Goal: Information Seeking & Learning: Learn about a topic

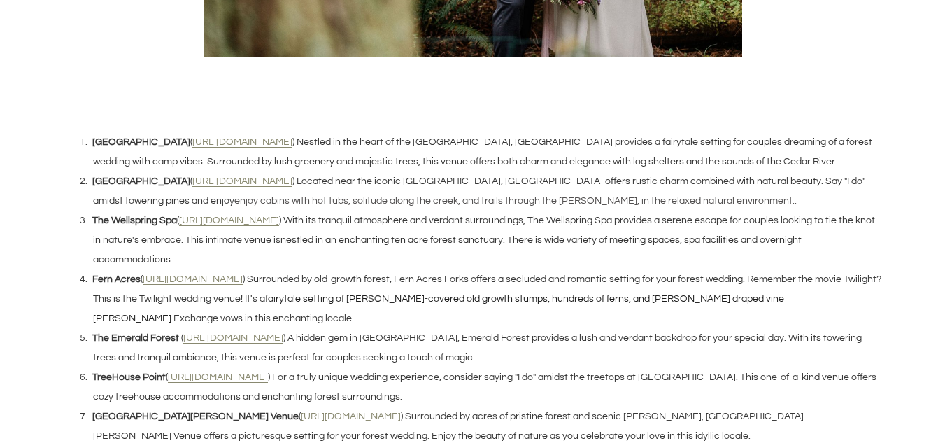
scroll to position [1264, 0]
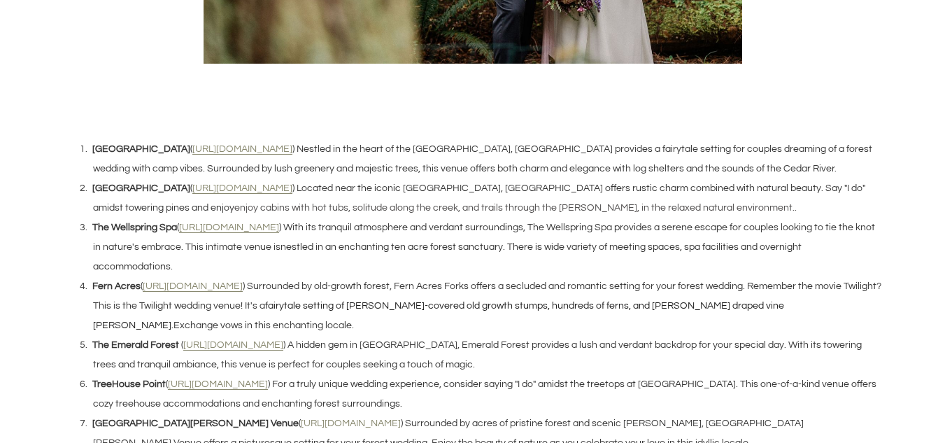
scroll to position [1236, 0]
click at [234, 189] on u "[URL][DOMAIN_NAME]" at bounding box center [242, 188] width 100 height 10
click at [225, 226] on u "[URL][DOMAIN_NAME]" at bounding box center [229, 227] width 100 height 10
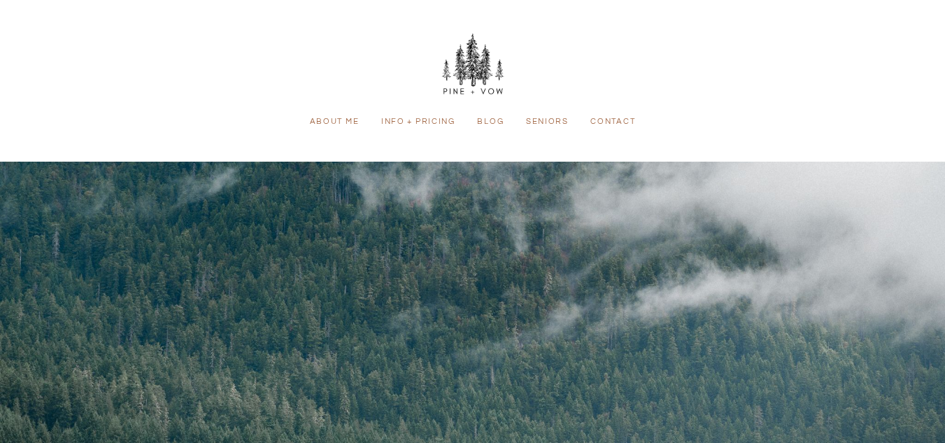
scroll to position [1236, 0]
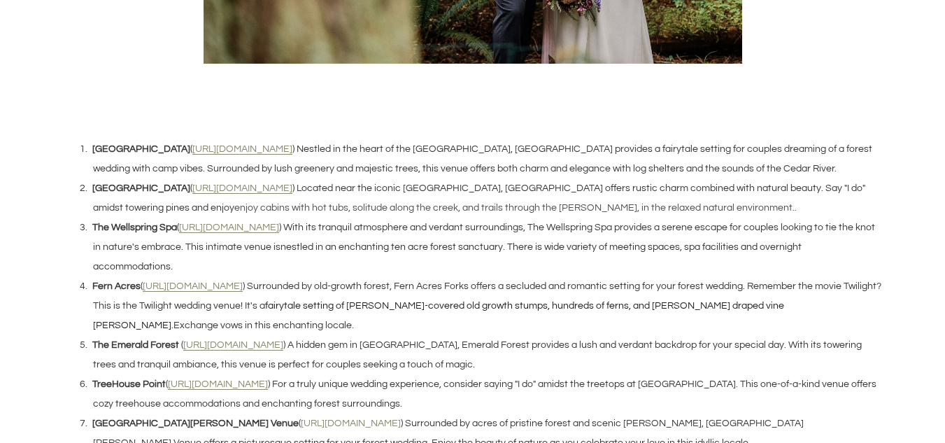
click at [213, 346] on u "[URL][DOMAIN_NAME]" at bounding box center [233, 345] width 100 height 10
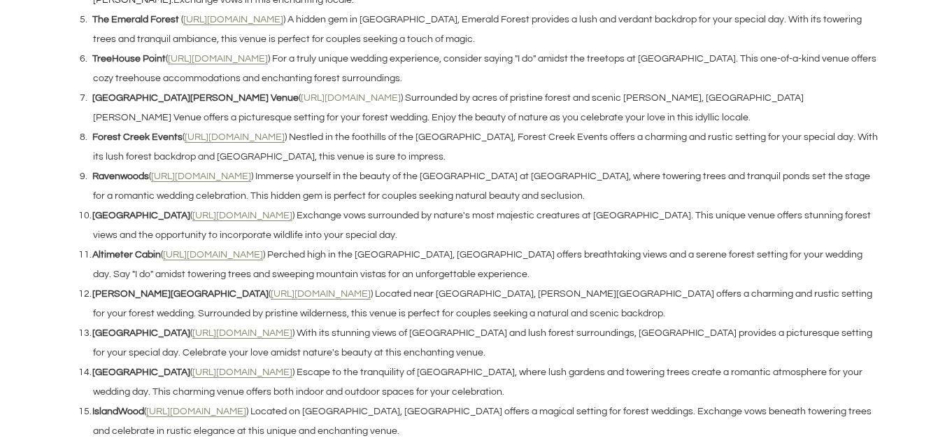
scroll to position [1561, 0]
click at [200, 180] on u "[URL][DOMAIN_NAME]" at bounding box center [201, 177] width 100 height 10
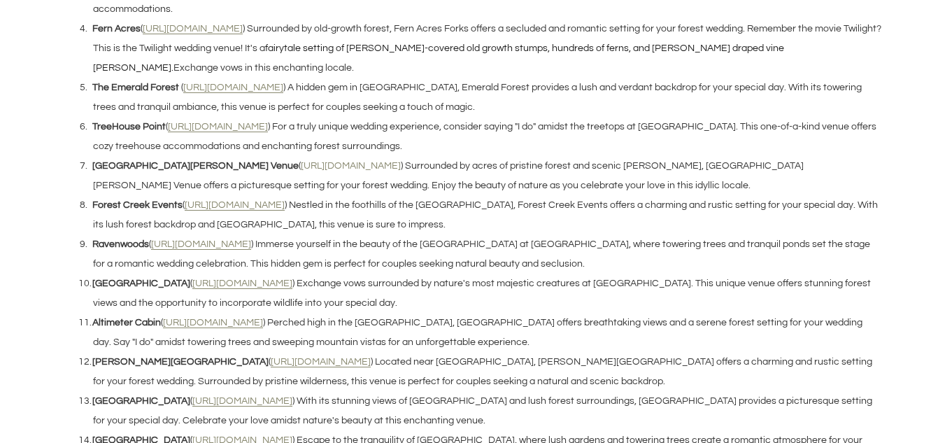
scroll to position [1494, 0]
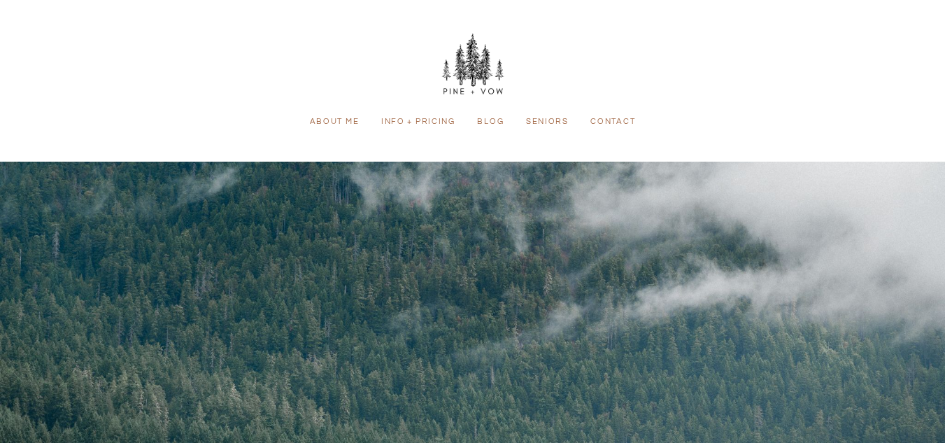
scroll to position [1494, 0]
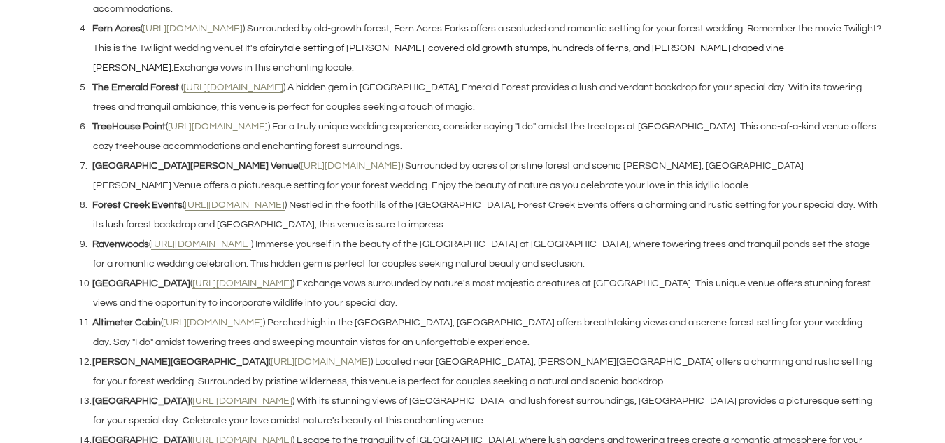
click at [271, 357] on u "[URL][DOMAIN_NAME]" at bounding box center [321, 362] width 100 height 10
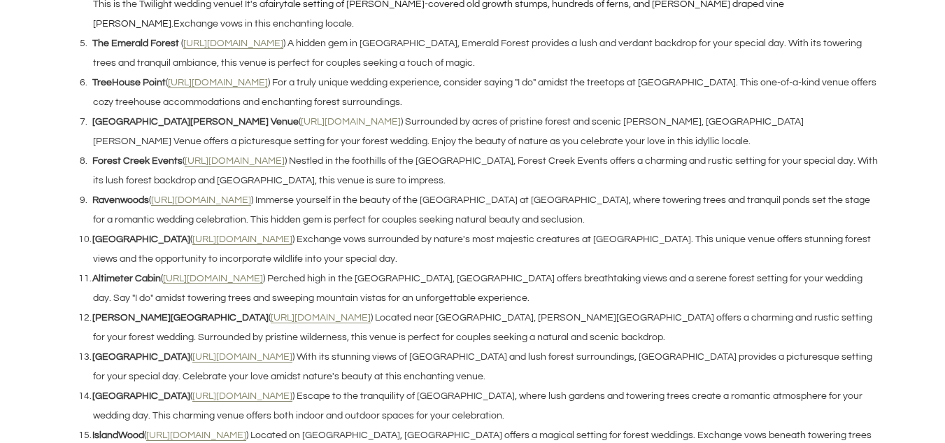
scroll to position [1538, 0]
click at [207, 351] on u "[URL][DOMAIN_NAME]" at bounding box center [242, 356] width 100 height 10
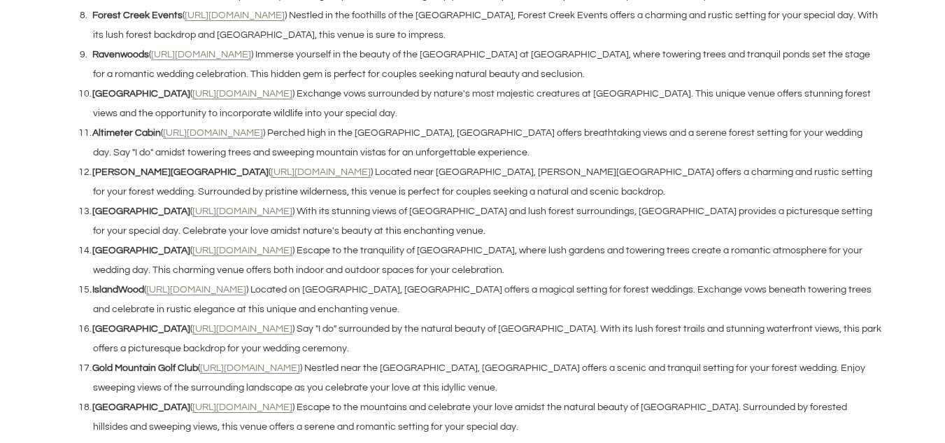
scroll to position [1738, 0]
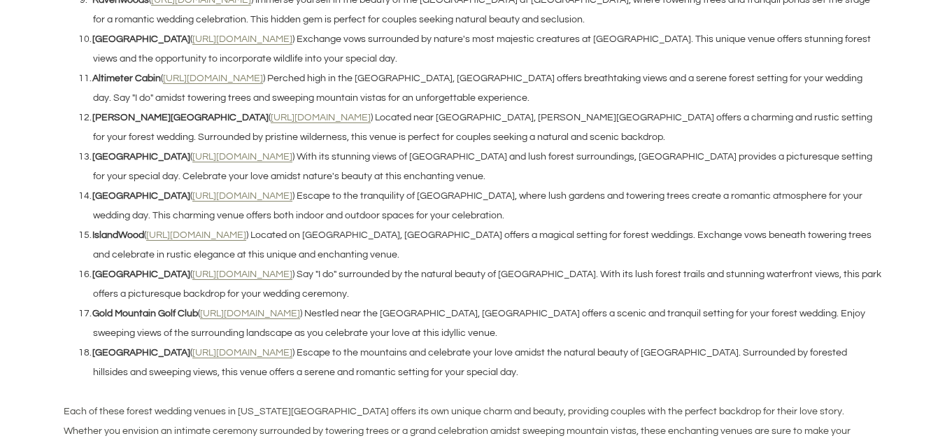
click at [244, 197] on u "[URL][DOMAIN_NAME]" at bounding box center [242, 196] width 100 height 10
